Goal: Use online tool/utility: Use online tool/utility

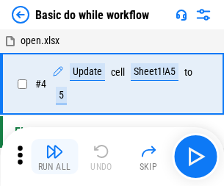
click at [54, 156] on img "button" at bounding box center [54, 151] width 18 height 18
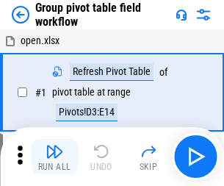
click at [54, 156] on img "button" at bounding box center [54, 151] width 18 height 18
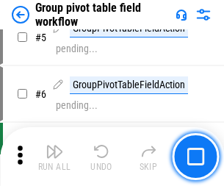
scroll to position [757, 0]
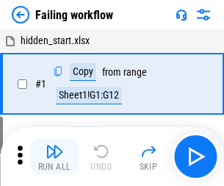
click at [54, 156] on img "button" at bounding box center [54, 151] width 18 height 18
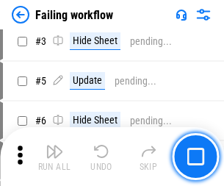
scroll to position [311, 0]
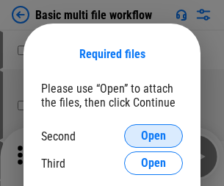
click at [153, 136] on span "Open" at bounding box center [153, 136] width 25 height 12
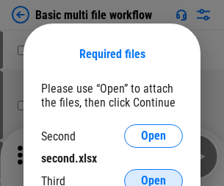
click at [153, 175] on span "Open" at bounding box center [153, 181] width 25 height 12
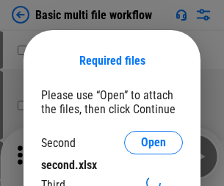
scroll to position [7, 0]
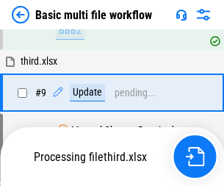
scroll to position [510, 0]
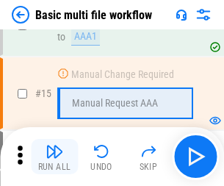
click at [54, 156] on img "button" at bounding box center [54, 151] width 18 height 18
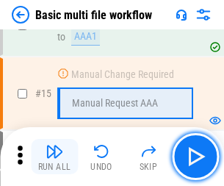
scroll to position [976, 0]
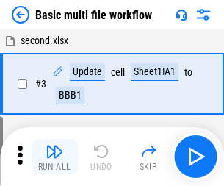
click at [54, 156] on img "button" at bounding box center [54, 151] width 18 height 18
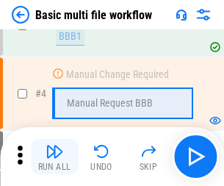
click at [54, 156] on img "button" at bounding box center [54, 151] width 18 height 18
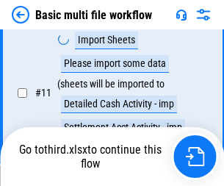
scroll to position [687, 0]
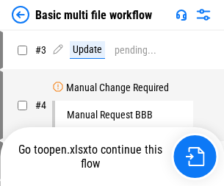
scroll to position [59, 0]
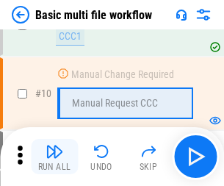
click at [54, 156] on img "button" at bounding box center [54, 151] width 18 height 18
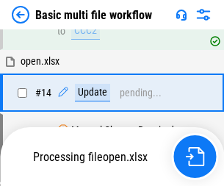
scroll to position [767, 0]
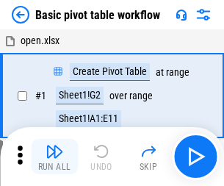
click at [54, 156] on img "button" at bounding box center [54, 151] width 18 height 18
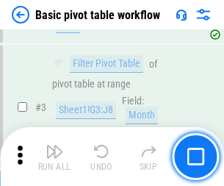
scroll to position [351, 0]
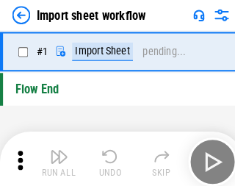
click at [54, 156] on img "button" at bounding box center [57, 151] width 18 height 18
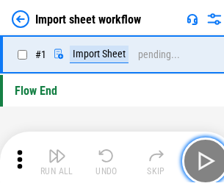
scroll to position [5, 0]
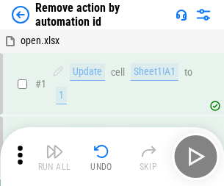
scroll to position [54, 0]
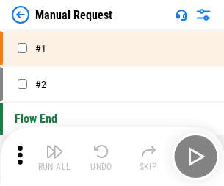
click at [54, 156] on img "button" at bounding box center [54, 151] width 18 height 18
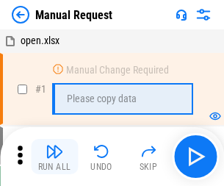
click at [54, 156] on img "button" at bounding box center [54, 151] width 18 height 18
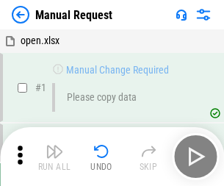
scroll to position [50, 0]
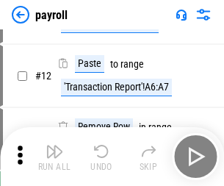
scroll to position [106, 0]
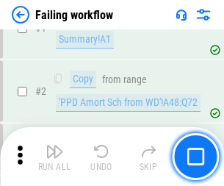
scroll to position [237, 0]
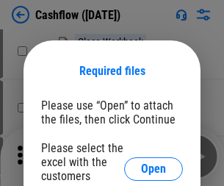
scroll to position [160, 0]
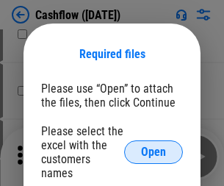
click at [153, 146] on span "Open" at bounding box center [153, 152] width 25 height 12
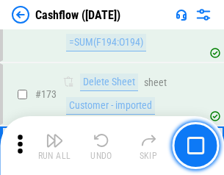
scroll to position [1552, 0]
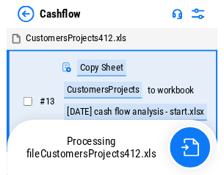
scroll to position [17, 0]
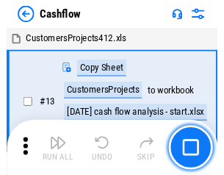
scroll to position [17, 0]
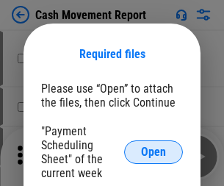
click at [153, 152] on span "Open" at bounding box center [153, 152] width 25 height 12
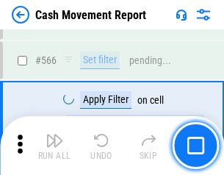
scroll to position [6721, 0]
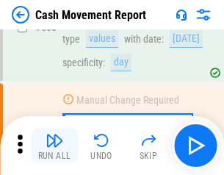
click at [54, 145] on img "button" at bounding box center [54, 140] width 18 height 18
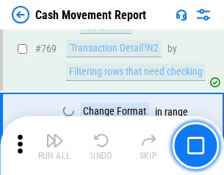
scroll to position [8148, 0]
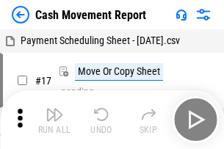
click at [54, 109] on img "button" at bounding box center [54, 115] width 18 height 18
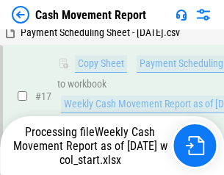
scroll to position [305, 0]
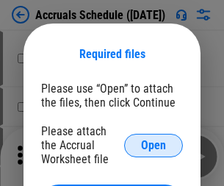
click at [153, 144] on span "Open" at bounding box center [153, 145] width 25 height 12
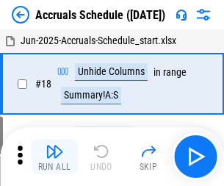
click at [54, 156] on img "button" at bounding box center [54, 151] width 18 height 18
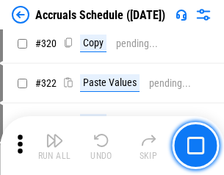
scroll to position [2728, 0]
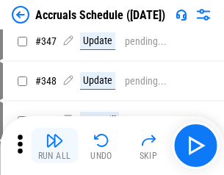
click at [54, 145] on img "button" at bounding box center [54, 140] width 18 height 18
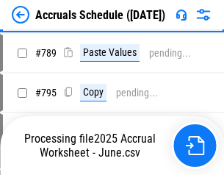
scroll to position [6160, 0]
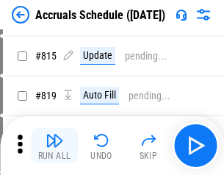
click at [54, 145] on img "button" at bounding box center [54, 140] width 18 height 18
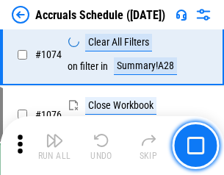
scroll to position [8782, 0]
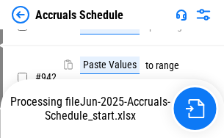
scroll to position [7033, 0]
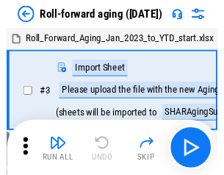
scroll to position [2, 0]
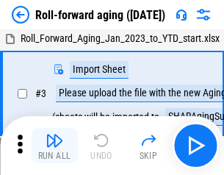
click at [54, 145] on img "button" at bounding box center [54, 140] width 18 height 18
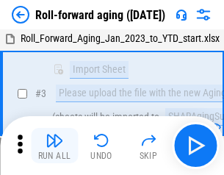
click at [54, 145] on img "button" at bounding box center [54, 140] width 18 height 18
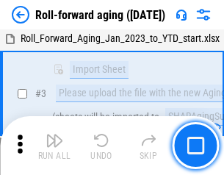
scroll to position [95, 0]
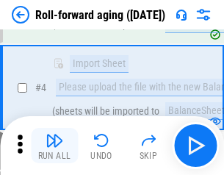
click at [54, 145] on img "button" at bounding box center [54, 140] width 18 height 18
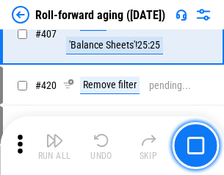
scroll to position [5085, 0]
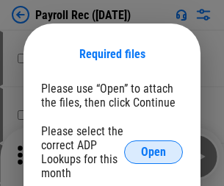
click at [153, 152] on span "Open" at bounding box center [153, 152] width 25 height 12
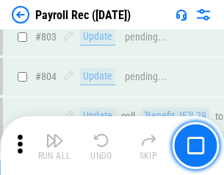
scroll to position [9316, 0]
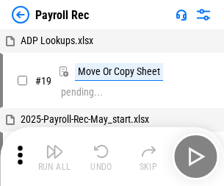
click at [54, 156] on img "button" at bounding box center [54, 151] width 18 height 18
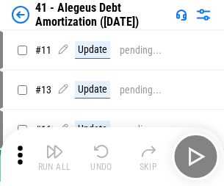
click at [54, 156] on img "button" at bounding box center [54, 151] width 18 height 18
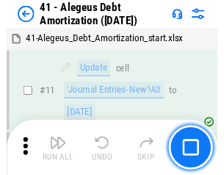
scroll to position [181, 0]
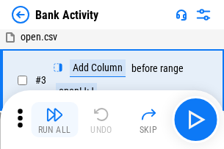
click at [54, 120] on img "button" at bounding box center [54, 115] width 18 height 18
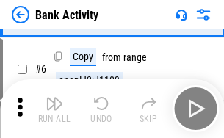
scroll to position [78, 0]
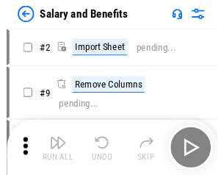
scroll to position [20, 0]
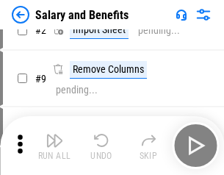
click at [54, 145] on img "button" at bounding box center [54, 140] width 18 height 18
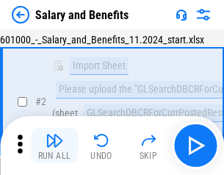
click at [54, 145] on img "button" at bounding box center [54, 140] width 18 height 18
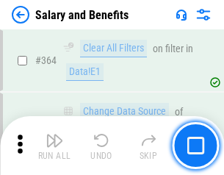
scroll to position [6905, 0]
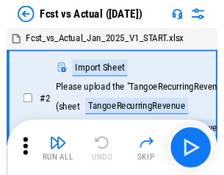
scroll to position [19, 0]
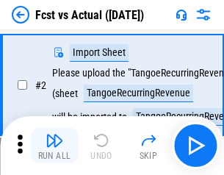
click at [54, 145] on img "button" at bounding box center [54, 140] width 18 height 18
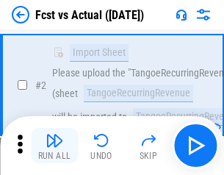
click at [54, 145] on img "button" at bounding box center [54, 140] width 18 height 18
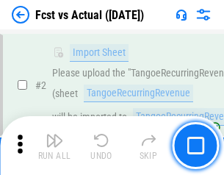
scroll to position [137, 0]
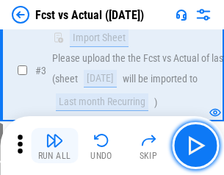
click at [54, 145] on img "button" at bounding box center [54, 140] width 18 height 18
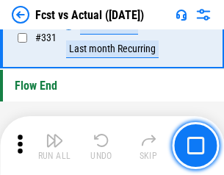
scroll to position [7019, 0]
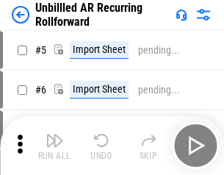
click at [54, 145] on img "button" at bounding box center [54, 140] width 18 height 18
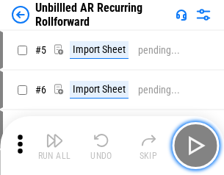
scroll to position [32, 0]
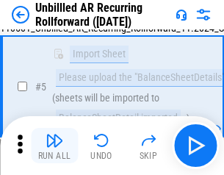
click at [54, 145] on img "button" at bounding box center [54, 140] width 18 height 18
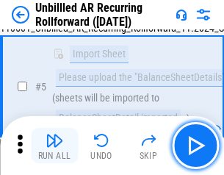
scroll to position [138, 0]
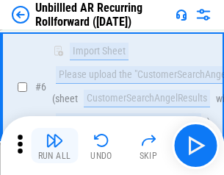
click at [54, 145] on img "button" at bounding box center [54, 140] width 18 height 18
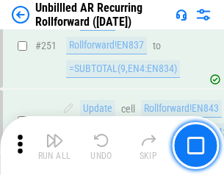
scroll to position [4981, 0]
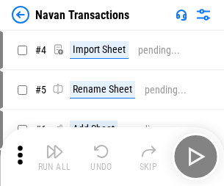
click at [54, 145] on img "button" at bounding box center [54, 151] width 18 height 18
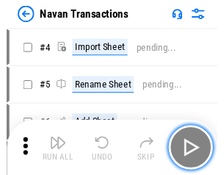
scroll to position [23, 0]
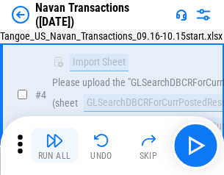
click at [54, 145] on img "button" at bounding box center [54, 140] width 18 height 18
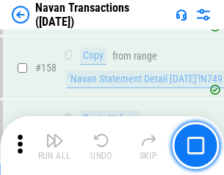
scroll to position [4754, 0]
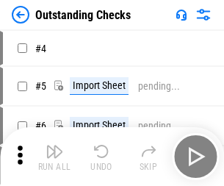
click at [54, 145] on img "button" at bounding box center [54, 151] width 18 height 18
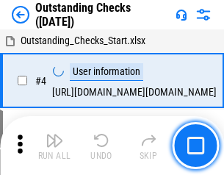
scroll to position [62, 0]
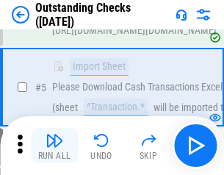
click at [54, 145] on img "button" at bounding box center [54, 140] width 18 height 18
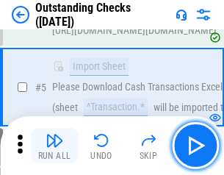
scroll to position [153, 0]
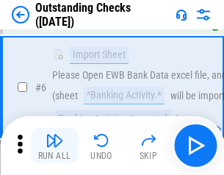
click at [54, 145] on img "button" at bounding box center [54, 140] width 18 height 18
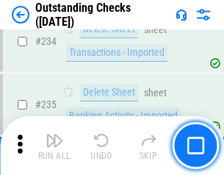
scroll to position [4453, 0]
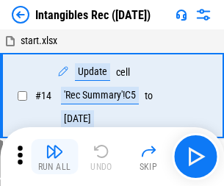
click at [54, 156] on img "button" at bounding box center [54, 151] width 18 height 18
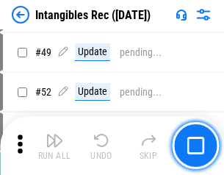
scroll to position [571, 0]
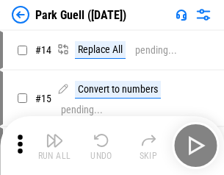
click at [54, 145] on img "button" at bounding box center [54, 140] width 18 height 18
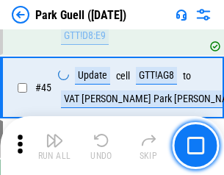
scroll to position [1834, 0]
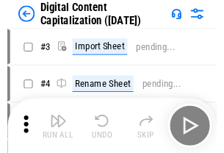
scroll to position [43, 0]
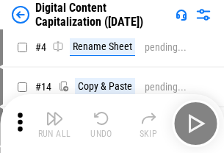
click at [54, 123] on img "button" at bounding box center [54, 118] width 18 height 18
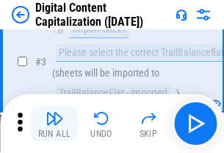
click at [54, 123] on img "button" at bounding box center [54, 118] width 18 height 18
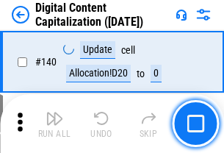
scroll to position [1555, 0]
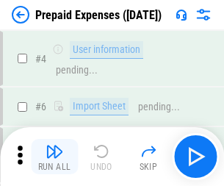
click at [54, 145] on img "button" at bounding box center [54, 151] width 18 height 18
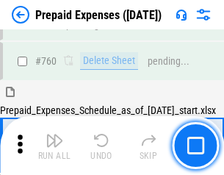
scroll to position [4064, 0]
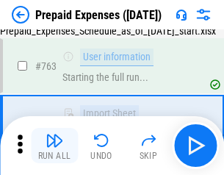
click at [54, 145] on img "button" at bounding box center [54, 140] width 18 height 18
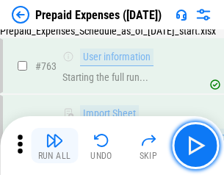
scroll to position [4151, 0]
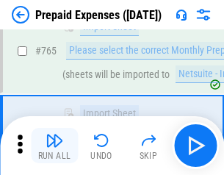
click at [54, 145] on img "button" at bounding box center [54, 140] width 18 height 18
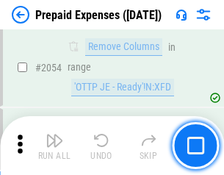
scroll to position [15328, 0]
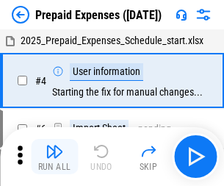
click at [54, 156] on img "button" at bounding box center [54, 151] width 18 height 18
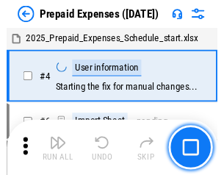
scroll to position [65, 0]
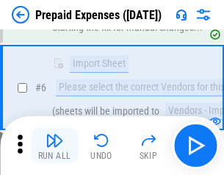
click at [54, 145] on img "button" at bounding box center [54, 140] width 18 height 18
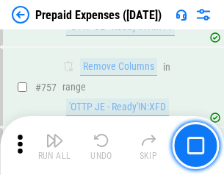
scroll to position [5225, 0]
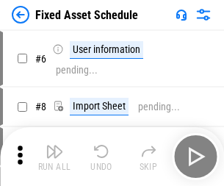
click at [54, 156] on img "button" at bounding box center [54, 151] width 18 height 18
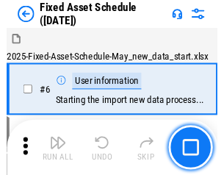
scroll to position [79, 0]
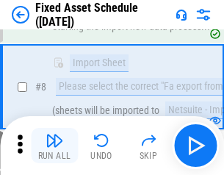
click at [54, 145] on img "button" at bounding box center [54, 140] width 18 height 18
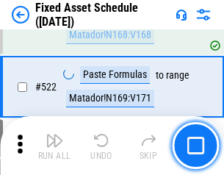
scroll to position [5097, 0]
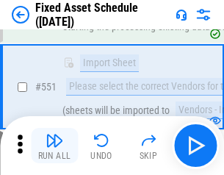
click at [54, 145] on img "button" at bounding box center [54, 140] width 18 height 18
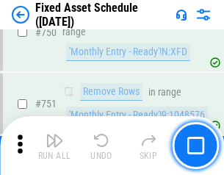
scroll to position [7149, 0]
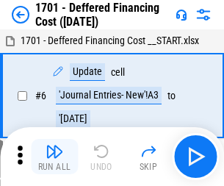
click at [54, 156] on img "button" at bounding box center [54, 151] width 18 height 18
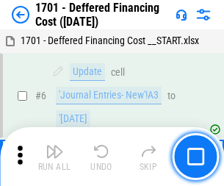
scroll to position [176, 0]
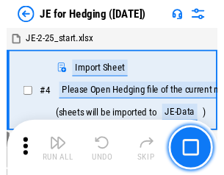
scroll to position [2, 0]
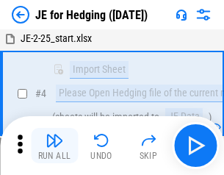
click at [54, 145] on img "button" at bounding box center [54, 140] width 18 height 18
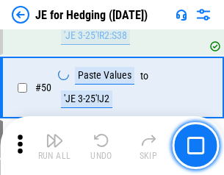
scroll to position [950, 0]
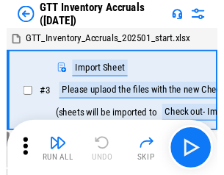
scroll to position [2, 0]
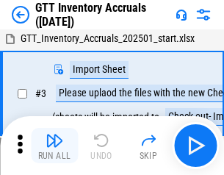
click at [54, 145] on img "button" at bounding box center [54, 140] width 18 height 18
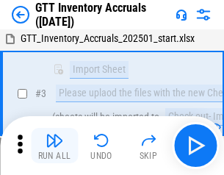
click at [54, 145] on img "button" at bounding box center [54, 140] width 18 height 18
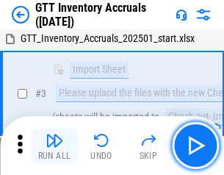
scroll to position [95, 0]
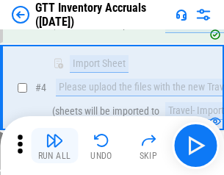
click at [54, 145] on img "button" at bounding box center [54, 140] width 18 height 18
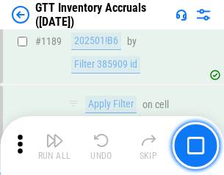
scroll to position [11974, 0]
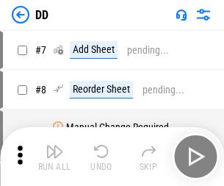
click at [54, 156] on img "button" at bounding box center [54, 151] width 18 height 18
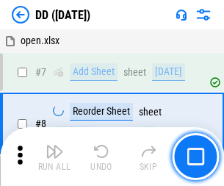
scroll to position [142, 0]
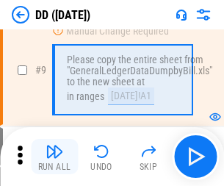
click at [54, 156] on img "button" at bounding box center [54, 151] width 18 height 18
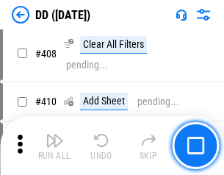
scroll to position [6561, 0]
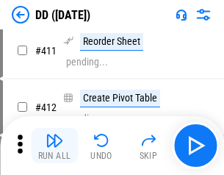
click at [54, 145] on img "button" at bounding box center [54, 140] width 18 height 18
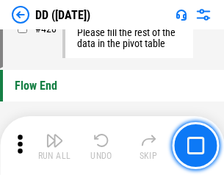
scroll to position [7018, 0]
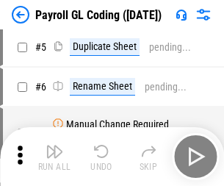
click at [54, 156] on img "button" at bounding box center [54, 151] width 18 height 18
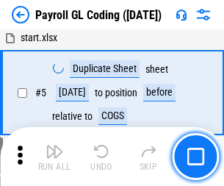
scroll to position [176, 0]
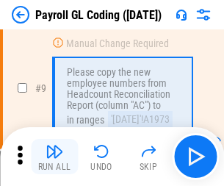
click at [54, 156] on img "button" at bounding box center [54, 151] width 18 height 18
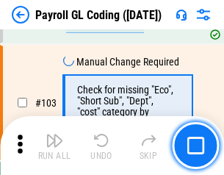
scroll to position [3440, 0]
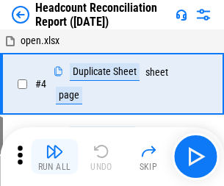
click at [54, 156] on img "button" at bounding box center [54, 151] width 18 height 18
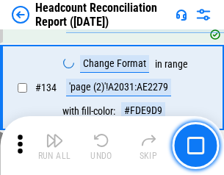
scroll to position [1763, 0]
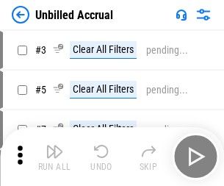
click at [54, 156] on img "button" at bounding box center [54, 151] width 18 height 18
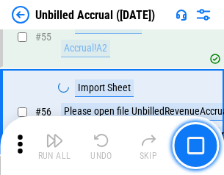
scroll to position [1531, 0]
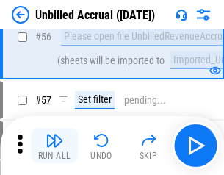
click at [54, 145] on img "button" at bounding box center [54, 140] width 18 height 18
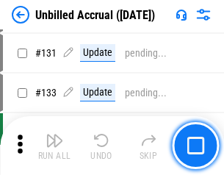
scroll to position [4368, 0]
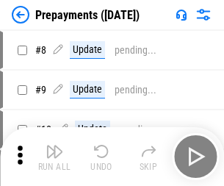
click at [54, 156] on img "button" at bounding box center [54, 151] width 18 height 18
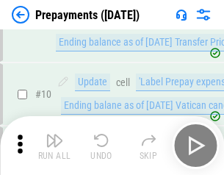
scroll to position [92, 0]
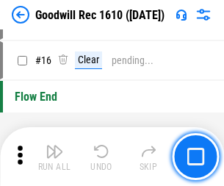
scroll to position [251, 0]
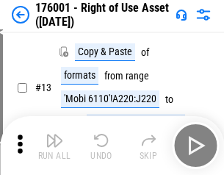
scroll to position [95, 0]
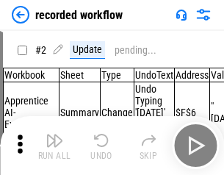
click at [54, 145] on img "button" at bounding box center [54, 140] width 18 height 18
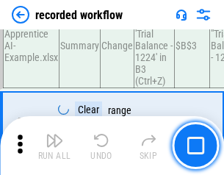
scroll to position [4583, 0]
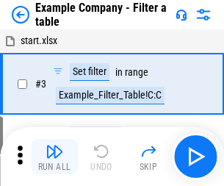
click at [54, 156] on img "button" at bounding box center [54, 151] width 18 height 18
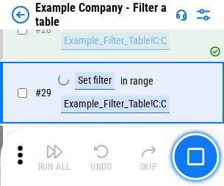
scroll to position [1342, 0]
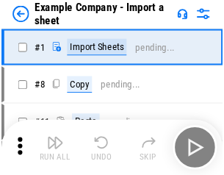
scroll to position [23, 0]
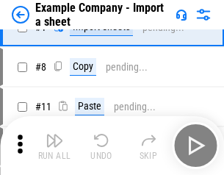
click at [54, 145] on img "button" at bounding box center [54, 140] width 18 height 18
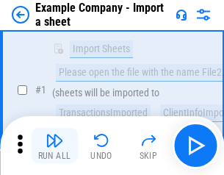
click at [54, 145] on img "button" at bounding box center [54, 140] width 18 height 18
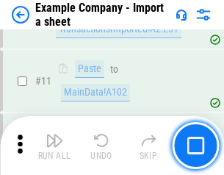
scroll to position [324, 0]
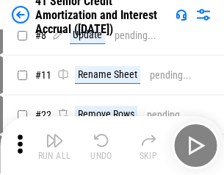
click at [54, 145] on img "button" at bounding box center [54, 140] width 18 height 18
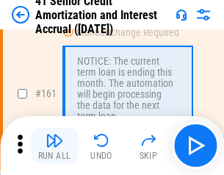
click at [54, 145] on img "button" at bounding box center [54, 140] width 18 height 18
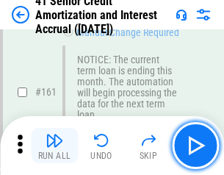
scroll to position [1568, 0]
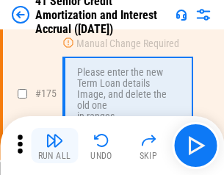
click at [54, 145] on img "button" at bounding box center [54, 140] width 18 height 18
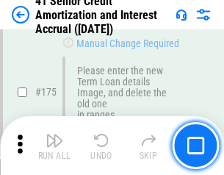
scroll to position [1717, 0]
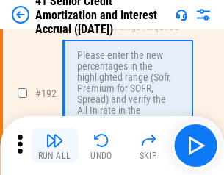
click at [54, 145] on img "button" at bounding box center [54, 140] width 18 height 18
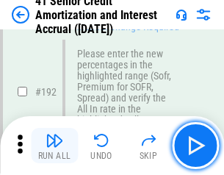
scroll to position [1871, 0]
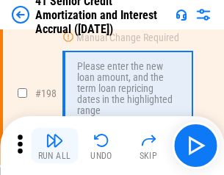
click at [54, 145] on img "button" at bounding box center [54, 140] width 18 height 18
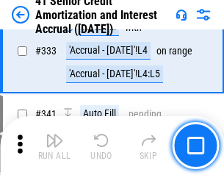
scroll to position [3746, 0]
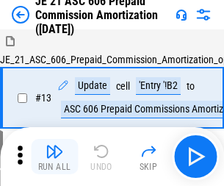
click at [54, 145] on img "button" at bounding box center [54, 151] width 18 height 18
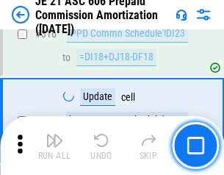
scroll to position [2738, 0]
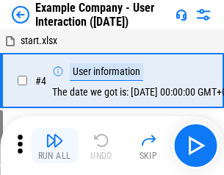
click at [54, 145] on img "button" at bounding box center [54, 140] width 18 height 18
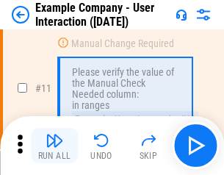
click at [54, 145] on img "button" at bounding box center [54, 140] width 18 height 18
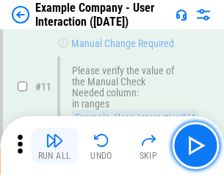
scroll to position [317, 0]
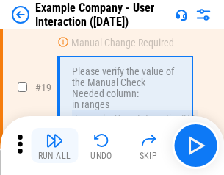
click at [54, 145] on img "button" at bounding box center [54, 140] width 18 height 18
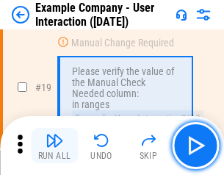
click at [54, 145] on img "button" at bounding box center [54, 140] width 18 height 18
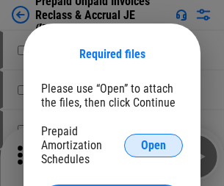
click at [153, 144] on span "Open" at bounding box center [153, 145] width 25 height 12
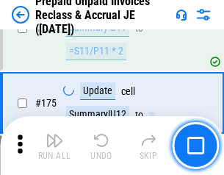
scroll to position [1980, 0]
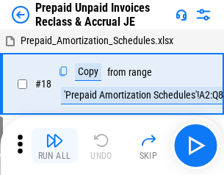
click at [54, 145] on img "button" at bounding box center [54, 140] width 18 height 18
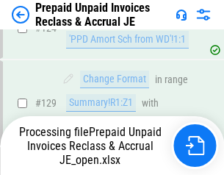
scroll to position [1276, 0]
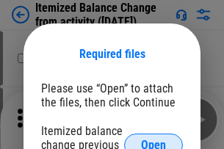
click at [153, 139] on span "Open" at bounding box center [153, 145] width 25 height 12
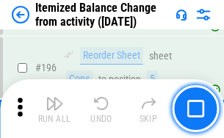
scroll to position [2822, 0]
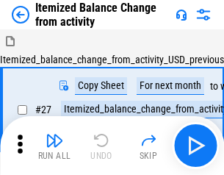
scroll to position [23, 0]
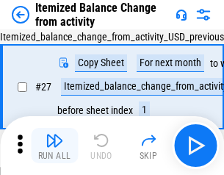
click at [54, 145] on img "button" at bounding box center [54, 140] width 18 height 18
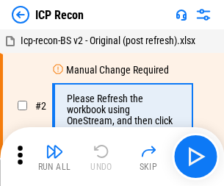
scroll to position [7, 0]
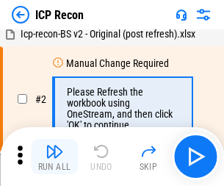
click at [54, 156] on img "button" at bounding box center [54, 151] width 18 height 18
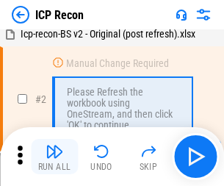
click at [54, 156] on img "button" at bounding box center [54, 151] width 18 height 18
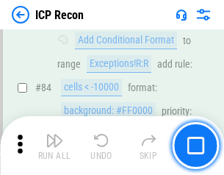
scroll to position [1437, 0]
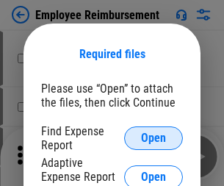
click at [153, 138] on span "Open" at bounding box center [153, 138] width 25 height 12
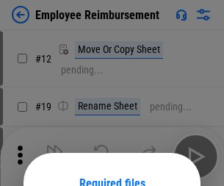
scroll to position [129, 0]
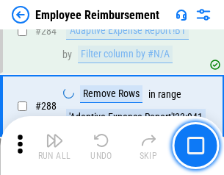
scroll to position [3986, 0]
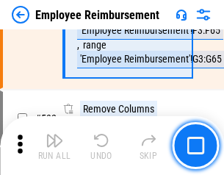
click at [54, 145] on img "button" at bounding box center [54, 140] width 18 height 18
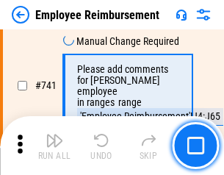
scroll to position [10288, 0]
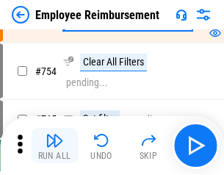
click at [54, 145] on img "button" at bounding box center [54, 140] width 18 height 18
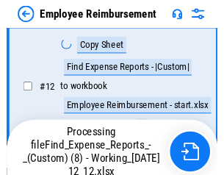
scroll to position [298, 0]
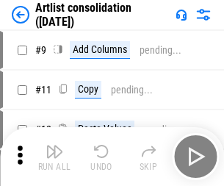
click at [54, 156] on img "button" at bounding box center [54, 151] width 18 height 18
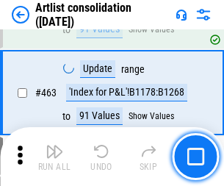
scroll to position [6421, 0]
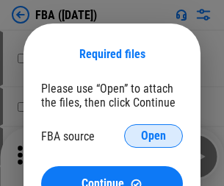
click at [153, 136] on span "Open" at bounding box center [153, 136] width 25 height 12
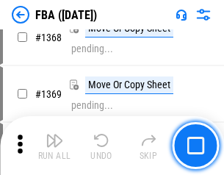
scroll to position [15748, 0]
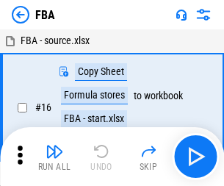
scroll to position [15, 0]
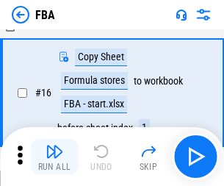
click at [54, 156] on img "button" at bounding box center [54, 151] width 18 height 18
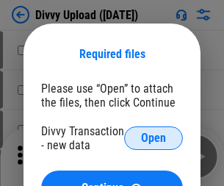
click at [153, 138] on span "Open" at bounding box center [153, 138] width 25 height 12
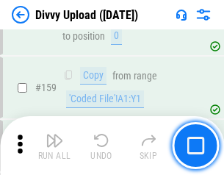
scroll to position [1518, 0]
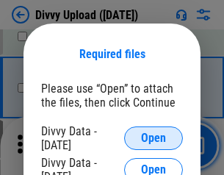
click at [153, 138] on span "Open" at bounding box center [153, 138] width 25 height 12
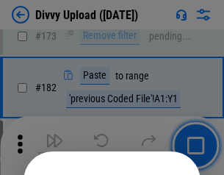
scroll to position [1646, 0]
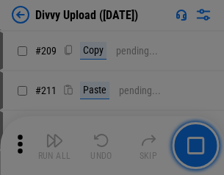
scroll to position [2491, 0]
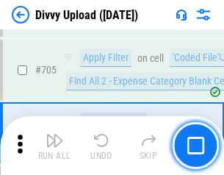
scroll to position [10031, 0]
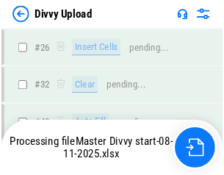
scroll to position [1518, 0]
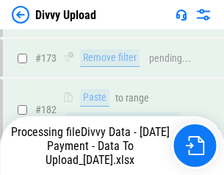
scroll to position [1653, 0]
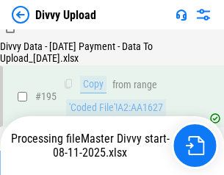
scroll to position [2049, 0]
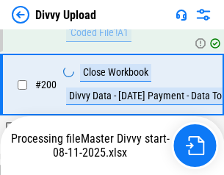
scroll to position [2373, 0]
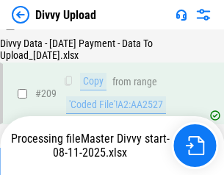
scroll to position [2708, 0]
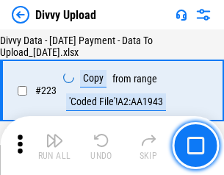
scroll to position [3343, 0]
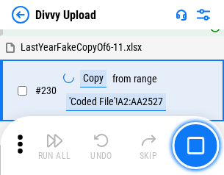
scroll to position [3639, 0]
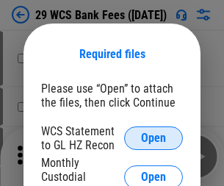
click at [153, 138] on span "Open" at bounding box center [153, 138] width 25 height 12
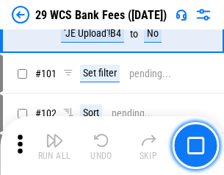
scroll to position [1429, 0]
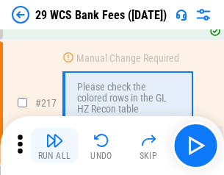
click at [54, 145] on img "button" at bounding box center [54, 140] width 18 height 18
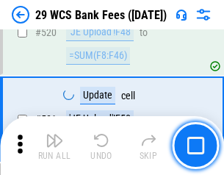
scroll to position [7568, 0]
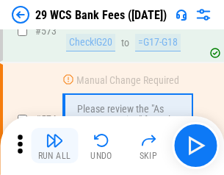
click at [54, 145] on img "button" at bounding box center [54, 140] width 18 height 18
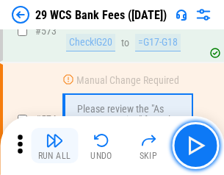
scroll to position [8120, 0]
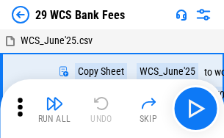
scroll to position [26, 0]
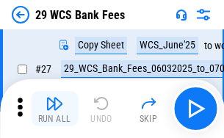
click at [54, 109] on img "button" at bounding box center [54, 104] width 18 height 18
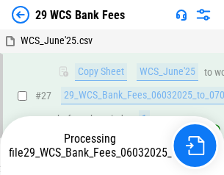
scroll to position [293, 0]
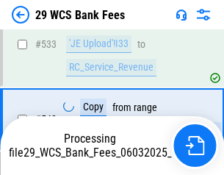
scroll to position [8104, 0]
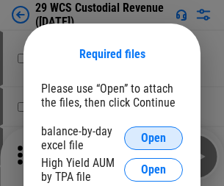
click at [153, 138] on span "Open" at bounding box center [153, 138] width 25 height 12
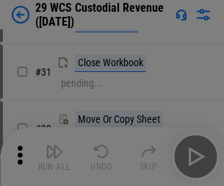
scroll to position [315, 0]
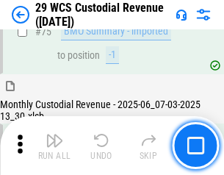
scroll to position [1532, 0]
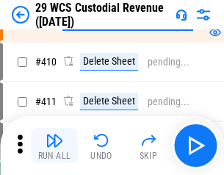
click at [54, 145] on img "button" at bounding box center [54, 140] width 18 height 18
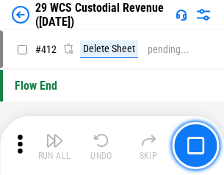
scroll to position [7003, 0]
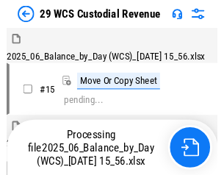
scroll to position [257, 0]
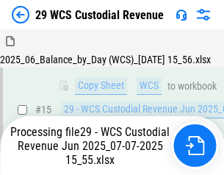
scroll to position [257, 0]
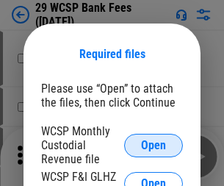
click at [153, 144] on span "Open" at bounding box center [153, 145] width 25 height 12
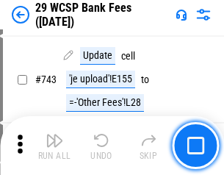
scroll to position [7389, 0]
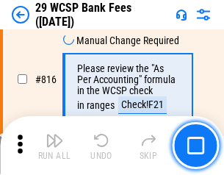
click at [54, 145] on img "button" at bounding box center [54, 140] width 18 height 18
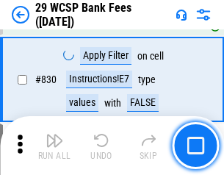
scroll to position [9304, 0]
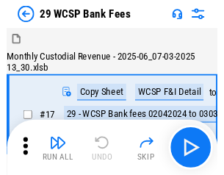
scroll to position [35, 0]
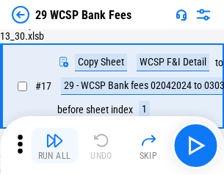
click at [54, 145] on img "button" at bounding box center [54, 140] width 18 height 18
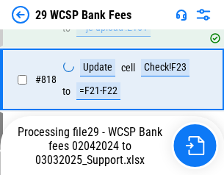
scroll to position [9016, 0]
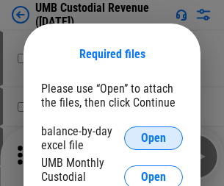
click at [153, 138] on span "Open" at bounding box center [153, 138] width 25 height 12
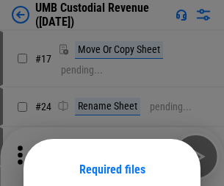
scroll to position [115, 0]
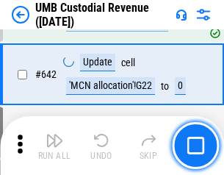
scroll to position [7595, 0]
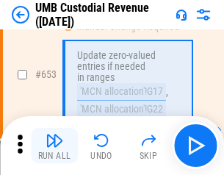
click at [54, 145] on img "button" at bounding box center [54, 140] width 18 height 18
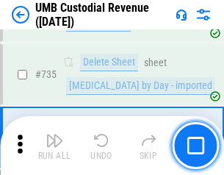
scroll to position [8967, 0]
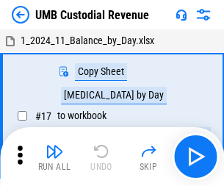
scroll to position [11, 0]
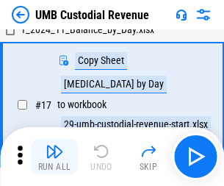
click at [54, 156] on img "button" at bounding box center [54, 151] width 18 height 18
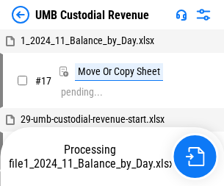
scroll to position [11, 0]
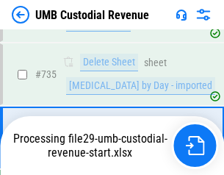
scroll to position [8933, 0]
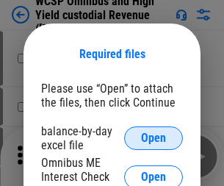
click at [153, 138] on span "Open" at bounding box center [153, 138] width 25 height 12
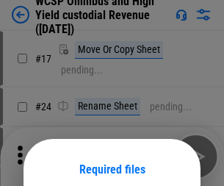
scroll to position [115, 0]
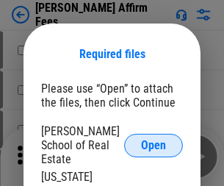
click at [153, 139] on span "Open" at bounding box center [153, 145] width 25 height 12
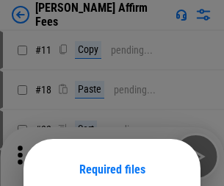
scroll to position [115, 0]
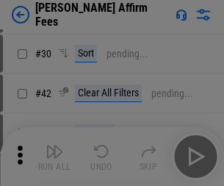
scroll to position [298, 0]
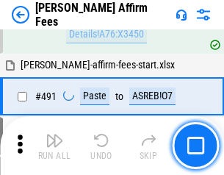
scroll to position [3987, 0]
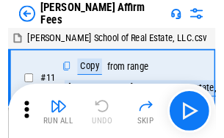
scroll to position [15, 0]
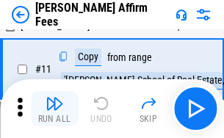
click at [54, 109] on img "button" at bounding box center [54, 104] width 18 height 18
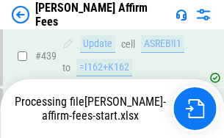
scroll to position [3846, 0]
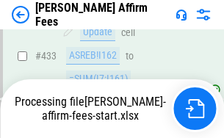
scroll to position [3391, 0]
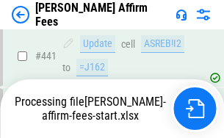
scroll to position [3846, 0]
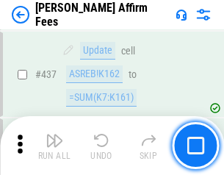
scroll to position [3827, 0]
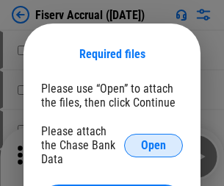
click at [153, 139] on span "Open" at bounding box center [153, 145] width 25 height 12
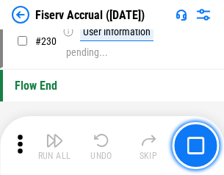
scroll to position [4646, 0]
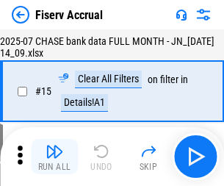
click at [54, 156] on img "button" at bounding box center [54, 151] width 18 height 18
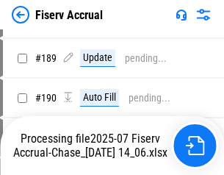
scroll to position [3769, 0]
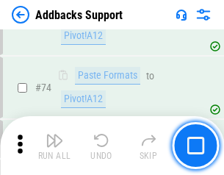
scroll to position [1068, 0]
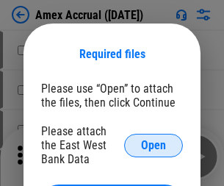
click at [153, 144] on span "Open" at bounding box center [153, 145] width 25 height 12
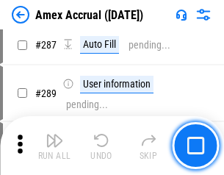
scroll to position [4205, 0]
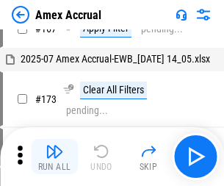
click at [54, 156] on img "button" at bounding box center [54, 151] width 18 height 18
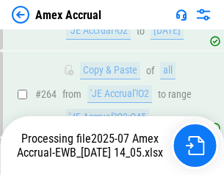
scroll to position [4188, 0]
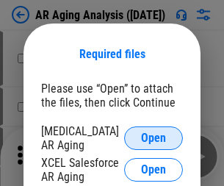
click at [153, 136] on span "Open" at bounding box center [153, 138] width 25 height 12
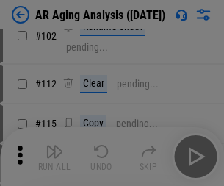
scroll to position [202, 0]
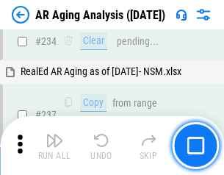
scroll to position [2273, 0]
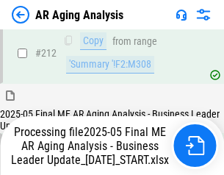
scroll to position [2317, 0]
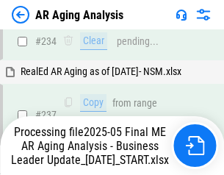
scroll to position [2317, 0]
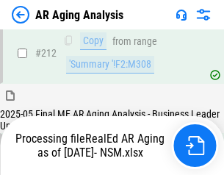
scroll to position [2205, 0]
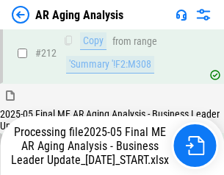
scroll to position [2256, 0]
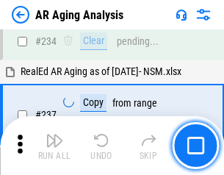
scroll to position [2256, 0]
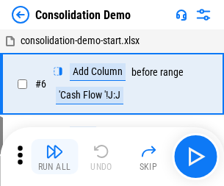
click at [54, 156] on img "button" at bounding box center [54, 151] width 18 height 18
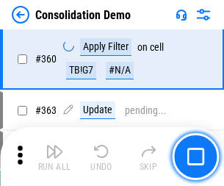
scroll to position [4915, 0]
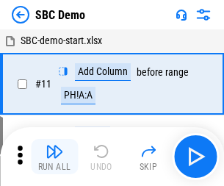
click at [54, 156] on img "button" at bounding box center [54, 151] width 18 height 18
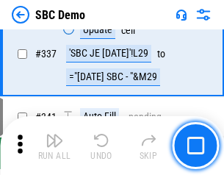
scroll to position [3857, 0]
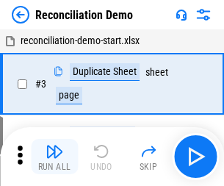
click at [54, 156] on img "button" at bounding box center [54, 151] width 18 height 18
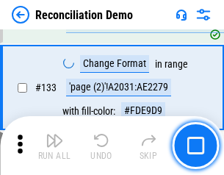
scroll to position [1741, 0]
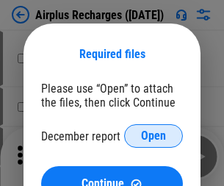
click at [153, 136] on span "Open" at bounding box center [153, 136] width 25 height 12
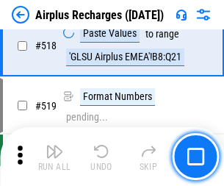
scroll to position [6310, 0]
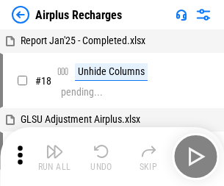
click at [54, 156] on img "button" at bounding box center [54, 151] width 18 height 18
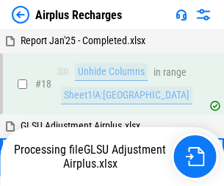
scroll to position [65, 0]
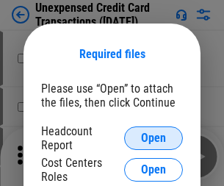
click at [153, 138] on span "Open" at bounding box center [153, 138] width 25 height 12
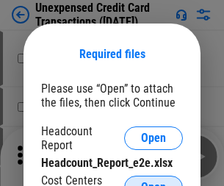
click at [153, 181] on span "Open" at bounding box center [153, 187] width 25 height 12
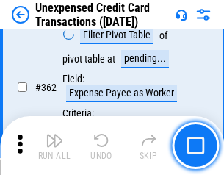
scroll to position [3771, 0]
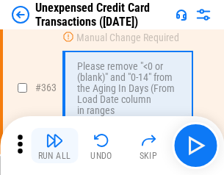
click at [54, 145] on img "button" at bounding box center [54, 140] width 18 height 18
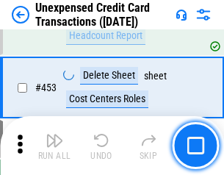
scroll to position [5001, 0]
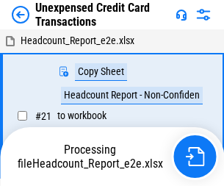
scroll to position [23, 0]
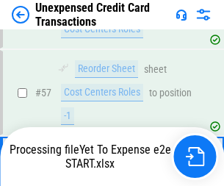
scroll to position [720, 0]
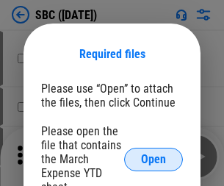
click at [153, 158] on span "Open" at bounding box center [153, 159] width 25 height 12
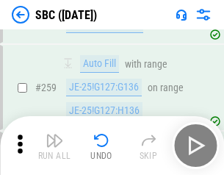
scroll to position [2865, 0]
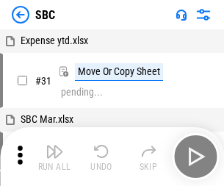
scroll to position [15, 0]
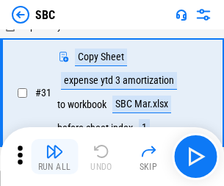
click at [54, 156] on img "button" at bounding box center [54, 151] width 18 height 18
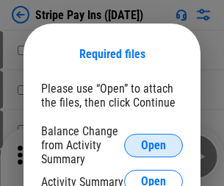
click at [153, 144] on span "Open" at bounding box center [153, 145] width 25 height 12
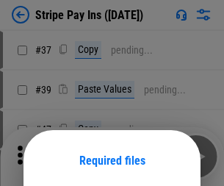
scroll to position [106, 0]
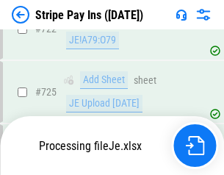
scroll to position [7722, 0]
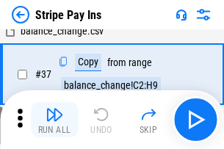
click at [54, 120] on img "button" at bounding box center [54, 115] width 18 height 18
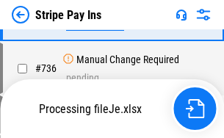
scroll to position [7689, 0]
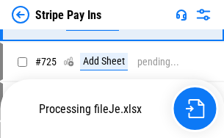
scroll to position [7689, 0]
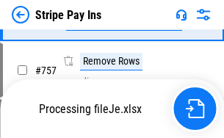
scroll to position [7689, 0]
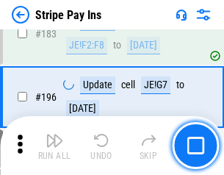
scroll to position [1985, 0]
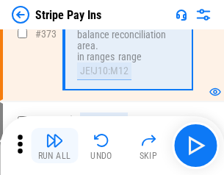
click at [54, 145] on img "button" at bounding box center [54, 140] width 18 height 18
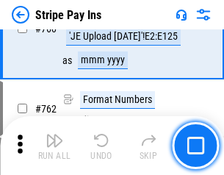
scroll to position [7671, 0]
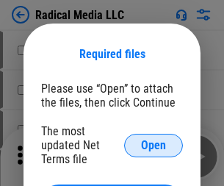
click at [153, 144] on span "Open" at bounding box center [153, 145] width 25 height 12
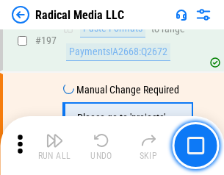
scroll to position [3392, 0]
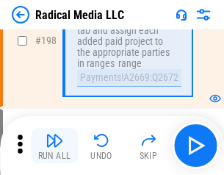
click at [54, 145] on img "button" at bounding box center [54, 140] width 18 height 18
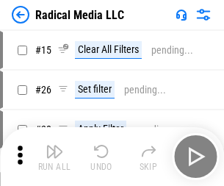
scroll to position [82, 0]
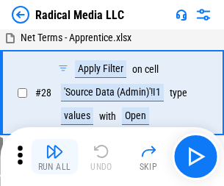
click at [54, 156] on img "button" at bounding box center [54, 151] width 18 height 18
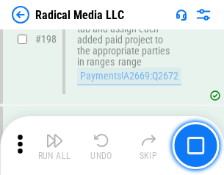
scroll to position [3676, 0]
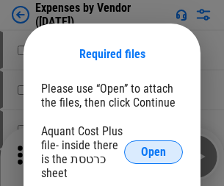
click at [153, 152] on span "Open" at bounding box center [153, 152] width 25 height 12
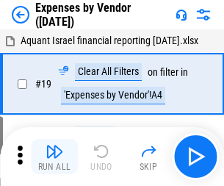
click at [54, 156] on img "button" at bounding box center [54, 151] width 18 height 18
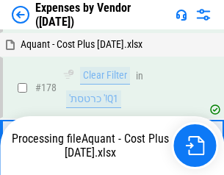
scroll to position [1144, 0]
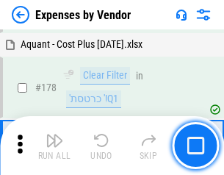
scroll to position [1144, 0]
